Goal: Find specific page/section: Find specific page/section

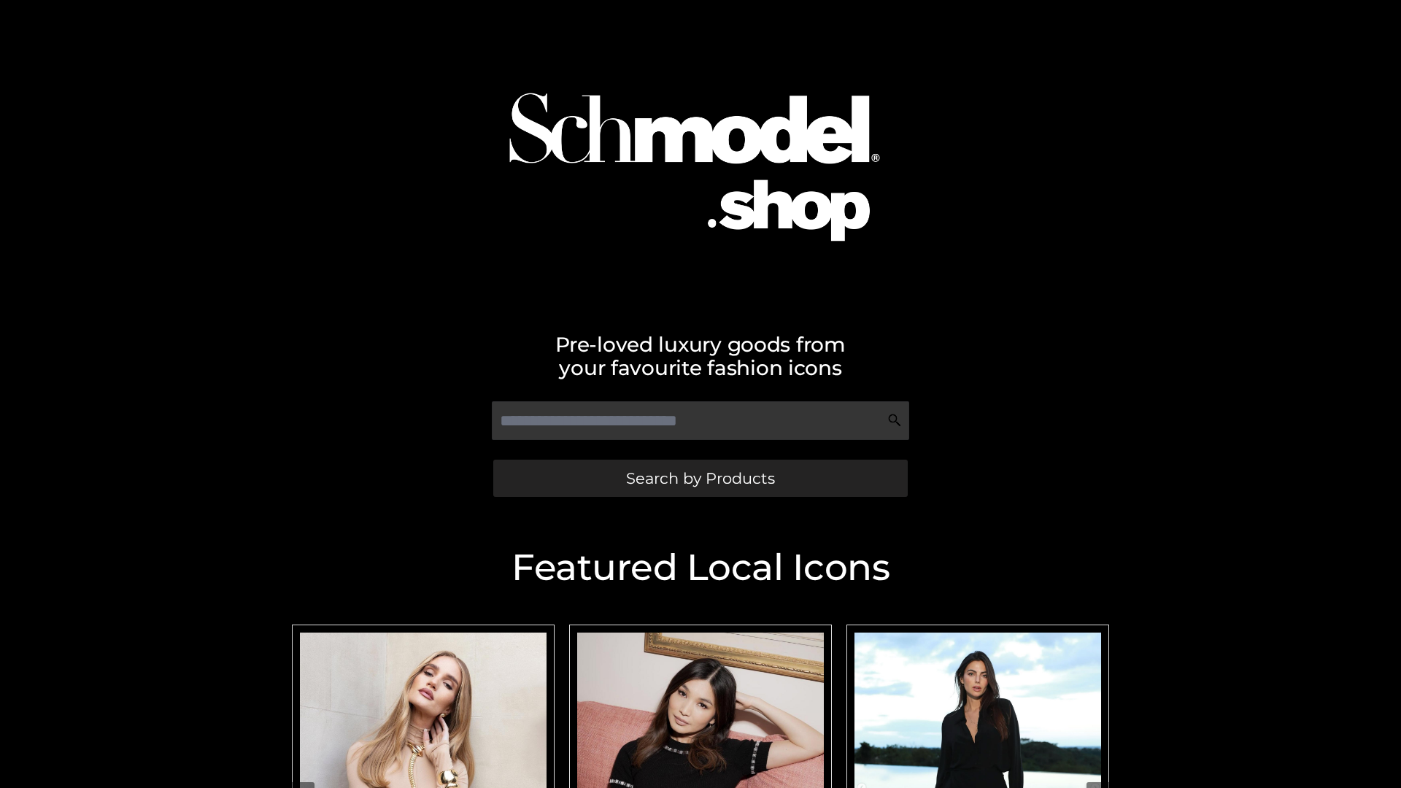
click at [700, 478] on span "Search by Products" at bounding box center [700, 478] width 149 height 15
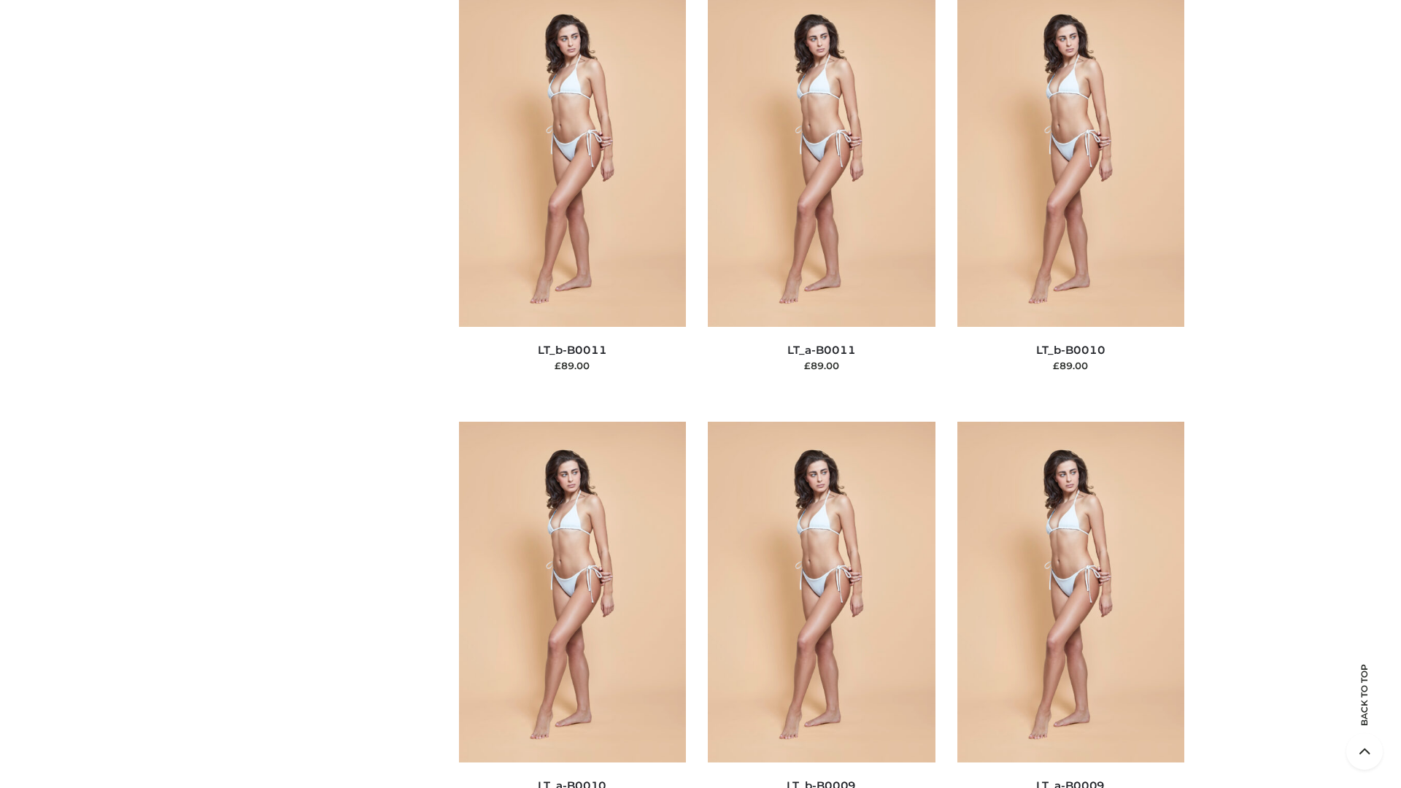
scroll to position [6555, 0]
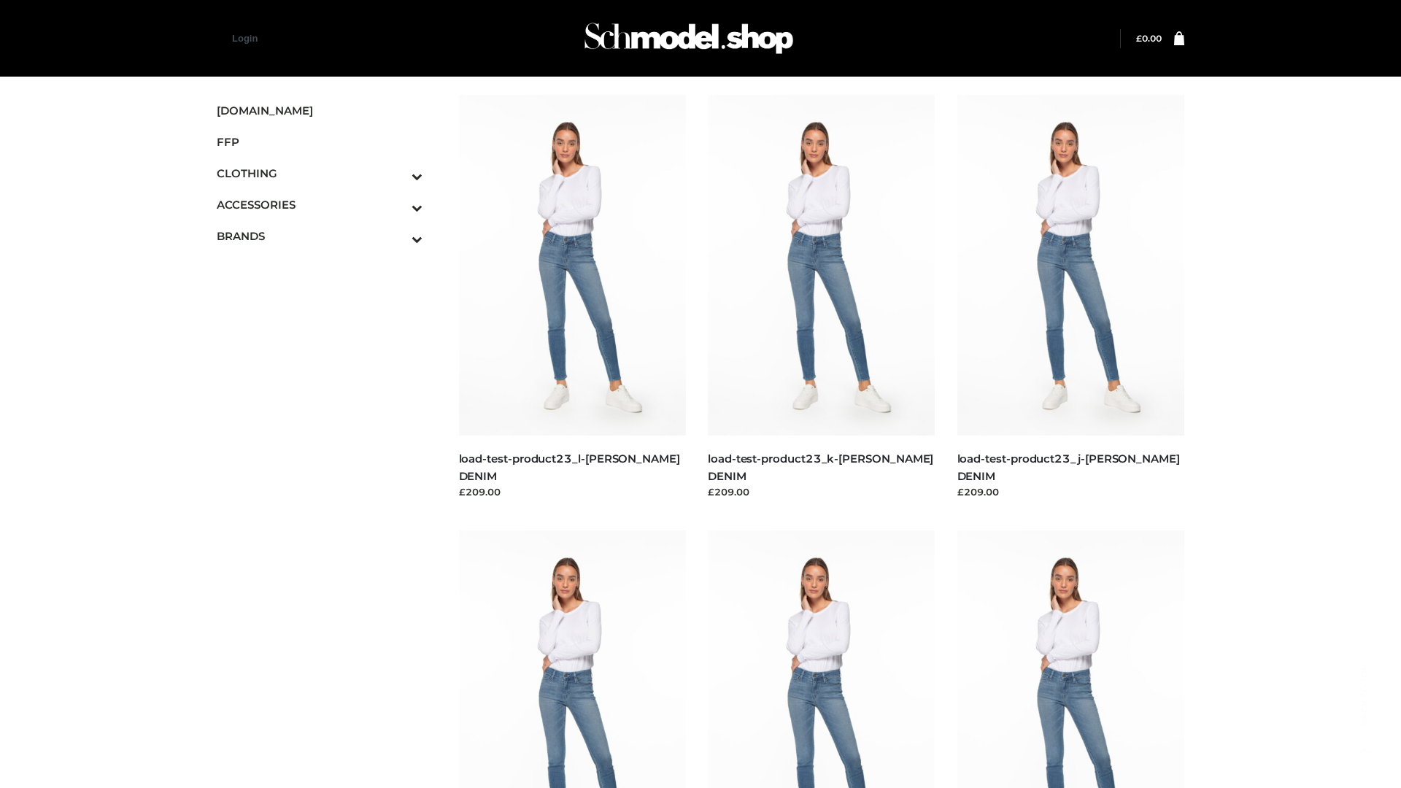
scroll to position [1280, 0]
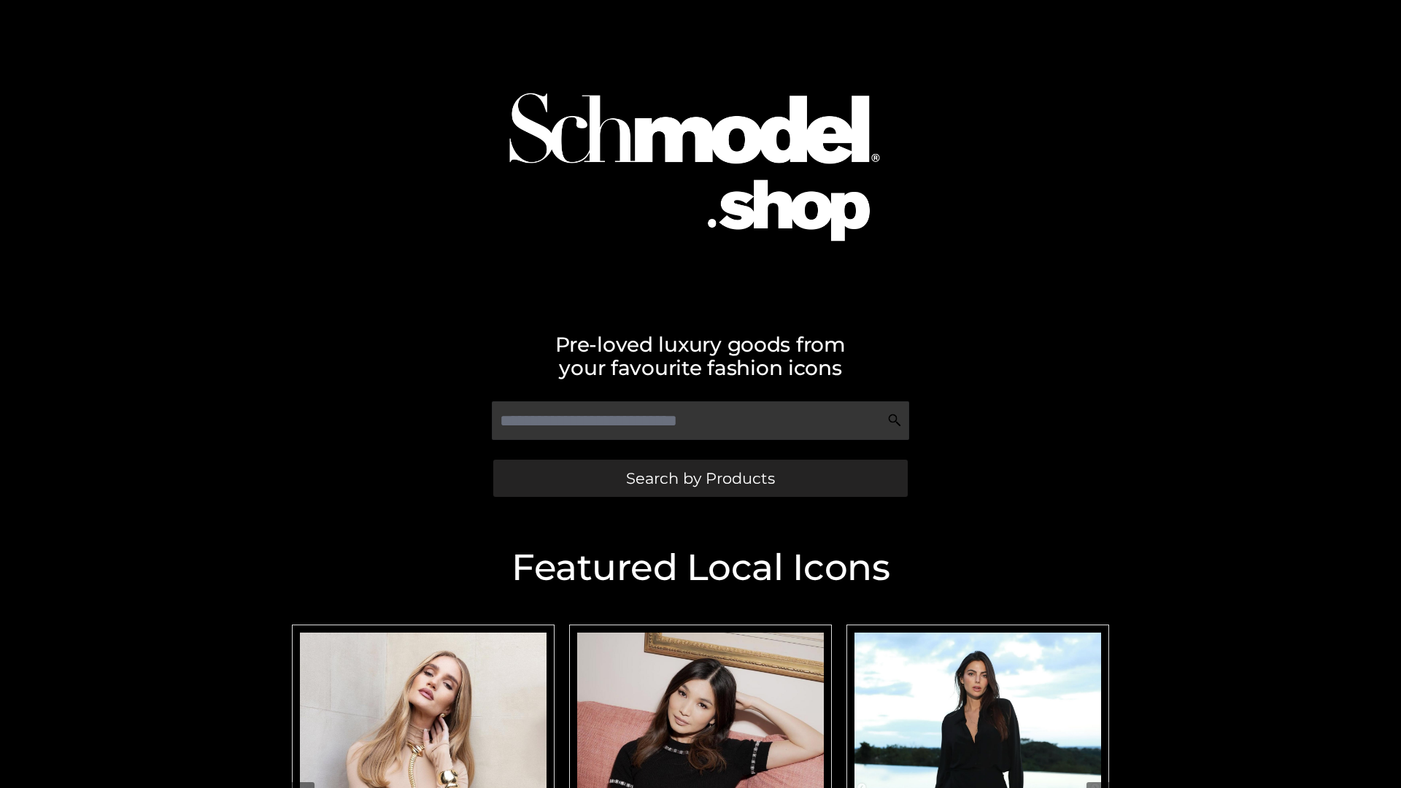
click at [700, 478] on span "Search by Products" at bounding box center [700, 478] width 149 height 15
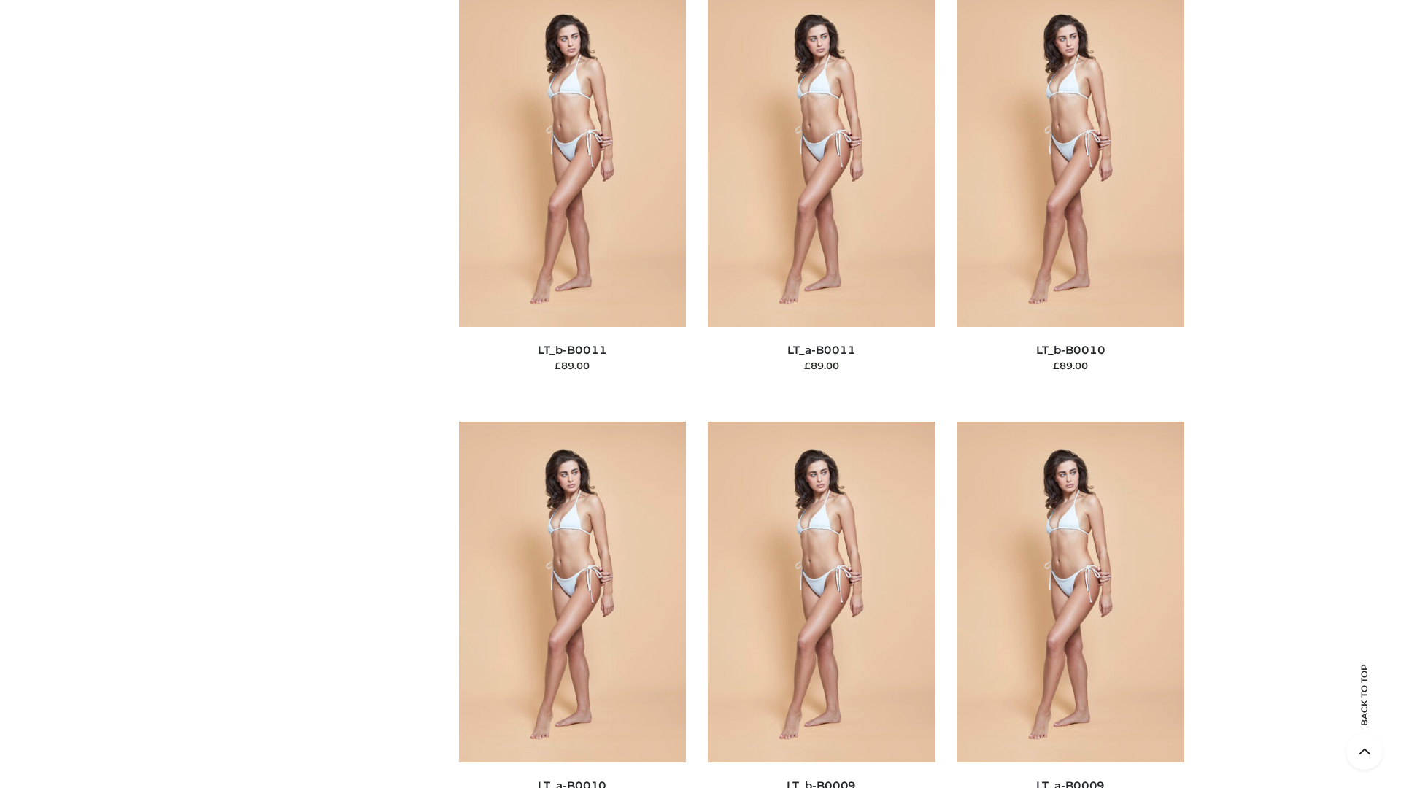
scroll to position [6555, 0]
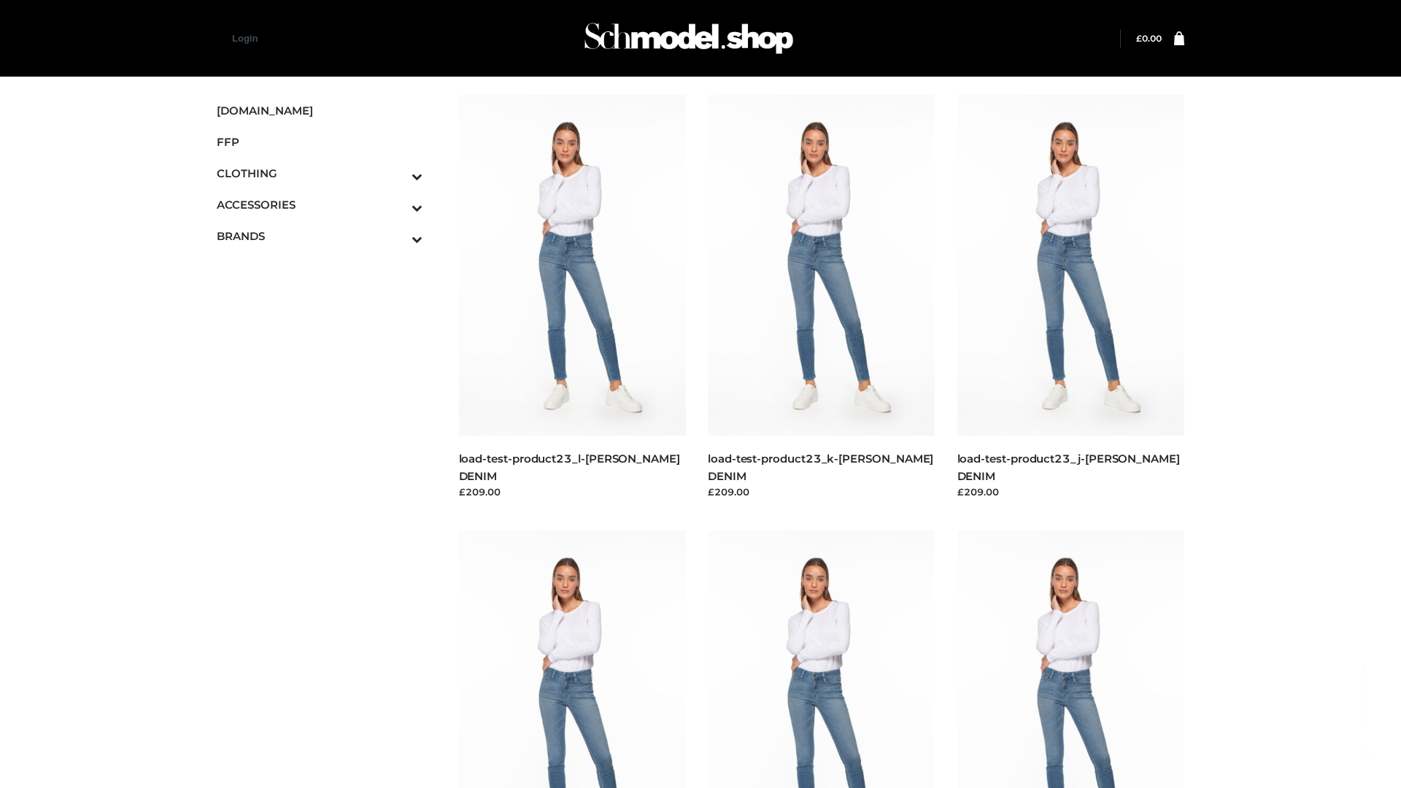
scroll to position [1280, 0]
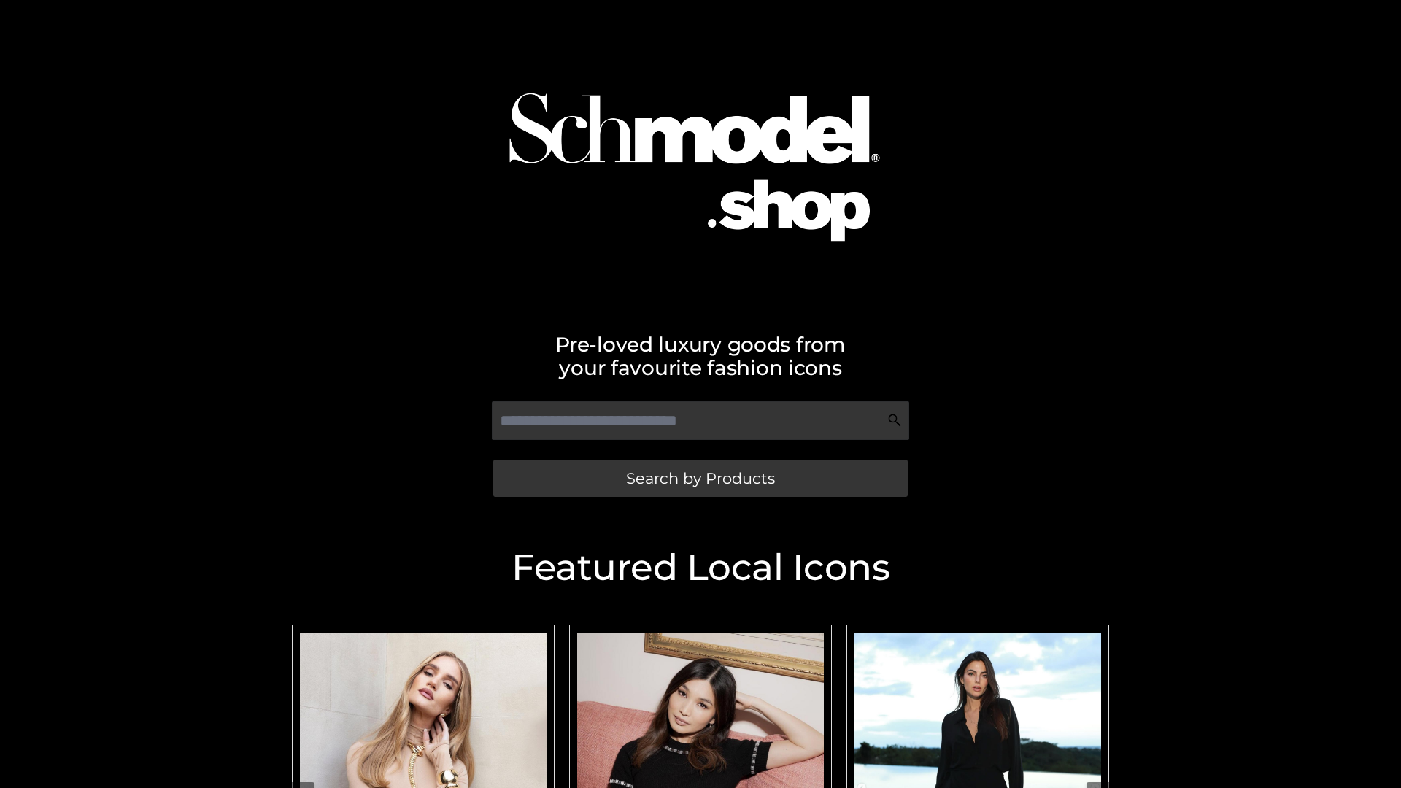
click at [700, 478] on span "Search by Products" at bounding box center [700, 478] width 149 height 15
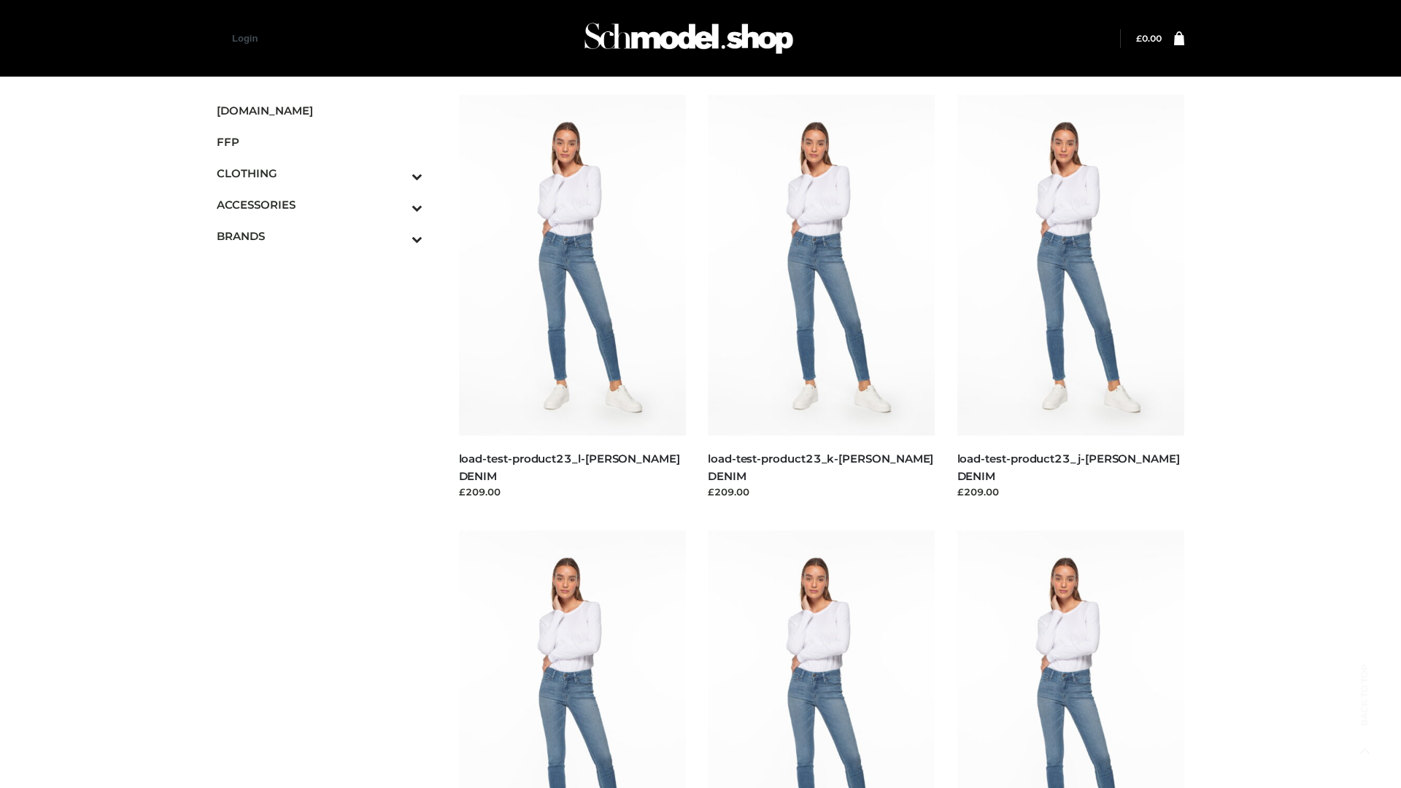
scroll to position [1280, 0]
